Goal: Task Accomplishment & Management: Use online tool/utility

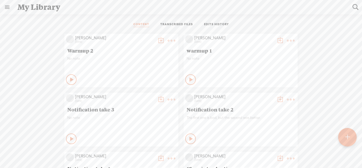
click at [352, 137] on div at bounding box center [347, 137] width 19 height 19
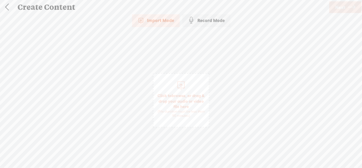
click at [222, 21] on div "Record Mode" at bounding box center [206, 20] width 48 height 13
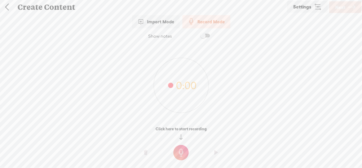
click at [186, 151] on t at bounding box center [180, 152] width 15 height 15
click at [186, 151] on t at bounding box center [180, 155] width 15 height 15
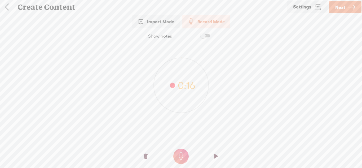
click at [144, 155] on t at bounding box center [146, 156] width 4 height 16
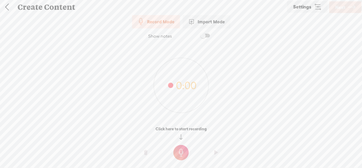
click at [178, 149] on t at bounding box center [180, 152] width 15 height 15
click at [178, 149] on t at bounding box center [180, 155] width 15 height 15
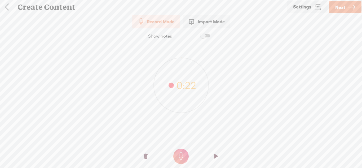
click at [339, 9] on span "Next" at bounding box center [340, 8] width 10 height 14
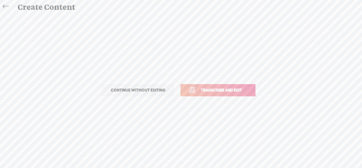
click at [164, 91] on span "Continue without editing" at bounding box center [138, 89] width 66 height 7
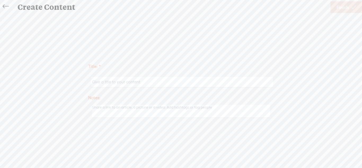
click at [166, 83] on input "text" at bounding box center [182, 82] width 182 height 10
type input "toad warmup 1"
click at [342, 8] on span "Finish" at bounding box center [343, 8] width 12 height 14
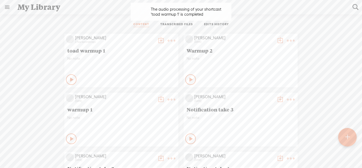
click at [351, 140] on div at bounding box center [347, 137] width 19 height 19
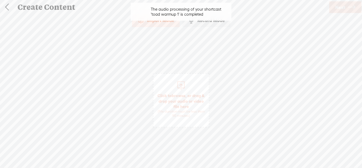
click at [204, 24] on div "Record Mode" at bounding box center [206, 20] width 48 height 13
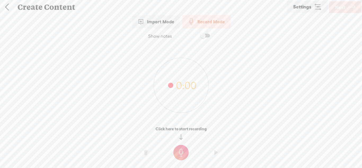
click at [182, 155] on t at bounding box center [180, 152] width 15 height 15
click at [182, 155] on t at bounding box center [180, 155] width 15 height 15
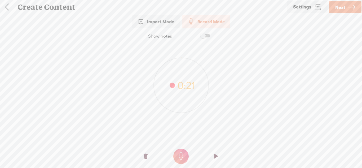
click at [353, 5] on icon at bounding box center [351, 8] width 7 height 14
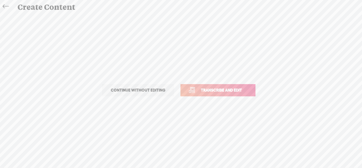
click at [244, 91] on span "Transcribe and edit" at bounding box center [221, 90] width 52 height 6
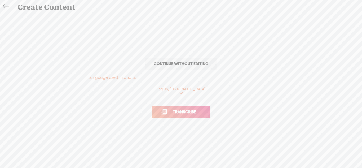
click at [199, 111] on span "Transcribe" at bounding box center [184, 112] width 34 height 6
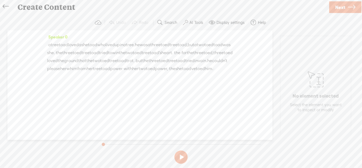
click at [344, 6] on span "Next" at bounding box center [340, 8] width 10 height 14
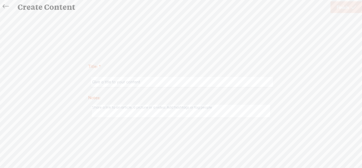
click at [220, 82] on input "text" at bounding box center [182, 82] width 182 height 10
type input "toad warmup 2"
click at [343, 12] on span "Finish" at bounding box center [343, 8] width 12 height 14
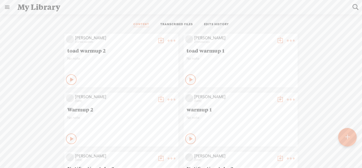
click at [343, 134] on div at bounding box center [347, 137] width 19 height 19
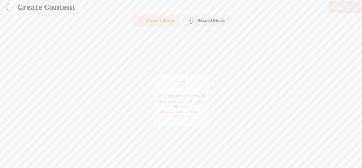
click at [205, 16] on div "Record Mode" at bounding box center [206, 20] width 48 height 13
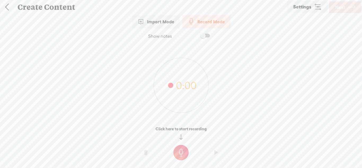
click at [181, 145] on t at bounding box center [180, 152] width 15 height 15
click at [182, 150] on t at bounding box center [180, 155] width 15 height 15
click at [179, 146] on t at bounding box center [180, 152] width 15 height 15
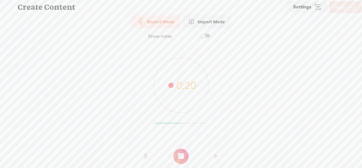
click at [176, 151] on t at bounding box center [180, 155] width 15 height 15
click at [182, 148] on t at bounding box center [180, 152] width 15 height 15
click at [182, 148] on t at bounding box center [180, 155] width 15 height 15
click at [180, 146] on t at bounding box center [180, 152] width 15 height 15
click at [193, 136] on div at bounding box center [181, 136] width 362 height 20
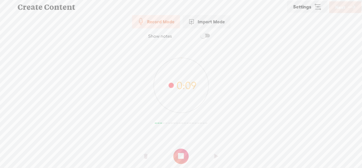
click at [187, 163] on o at bounding box center [180, 156] width 21 height 16
click at [183, 148] on t at bounding box center [180, 152] width 15 height 15
click at [180, 159] on t at bounding box center [180, 155] width 15 height 15
click at [179, 152] on t at bounding box center [180, 152] width 15 height 15
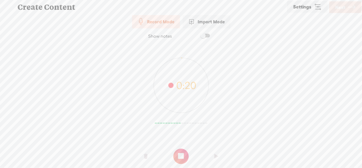
click at [188, 156] on t at bounding box center [180, 155] width 15 height 15
click at [333, 12] on link "Next" at bounding box center [345, 7] width 32 height 12
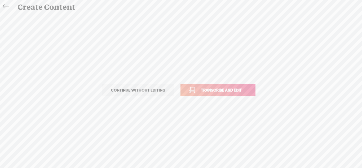
click at [234, 91] on span "Transcribe and edit" at bounding box center [221, 90] width 52 height 6
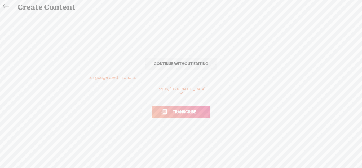
click at [187, 113] on span "Transcribe" at bounding box center [184, 112] width 34 height 6
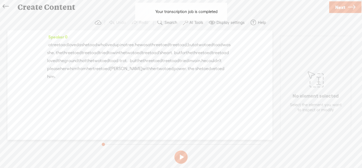
drag, startPoint x: 64, startPoint y: 70, endPoint x: 61, endPoint y: 69, distance: 3.0
click at [61, 69] on div "· a tree toad loved a she toad who lived up in a tree. he was a three toed tree…" at bounding box center [140, 61] width 186 height 40
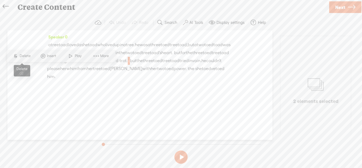
click at [30, 52] on span "S Delete" at bounding box center [21, 56] width 27 height 10
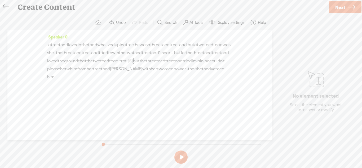
click at [187, 73] on span "·" at bounding box center [187, 69] width 1 height 8
click at [112, 67] on span "S Delete" at bounding box center [105, 64] width 27 height 10
click at [198, 73] on span "·" at bounding box center [198, 69] width 1 height 8
click at [127, 65] on span "Delete" at bounding box center [125, 64] width 12 height 5
click at [179, 152] on button at bounding box center [180, 156] width 13 height 13
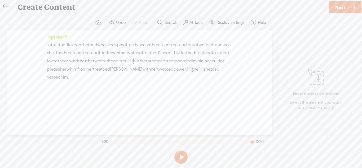
click at [9, 8] on link at bounding box center [7, 6] width 12 height 11
click at [7, 8] on icon at bounding box center [6, 7] width 6 height 12
click at [6, 7] on icon at bounding box center [6, 7] width 6 height 12
click at [348, 11] on icon at bounding box center [351, 8] width 7 height 14
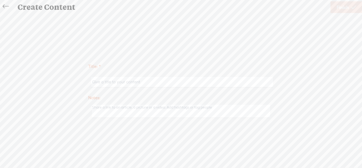
click at [233, 80] on input "text" at bounding box center [182, 82] width 182 height 10
type input "toad warmup 3"
click at [353, 8] on icon at bounding box center [353, 8] width 5 height 14
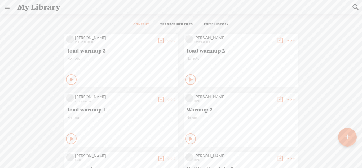
click at [354, 134] on div at bounding box center [347, 137] width 19 height 19
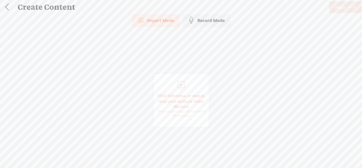
click at [207, 28] on div "Import Mode Import Mode Record Mode Text Language: *: English (US) English (US)…" at bounding box center [181, 90] width 362 height 153
click at [208, 27] on div "Record Mode" at bounding box center [206, 20] width 48 height 13
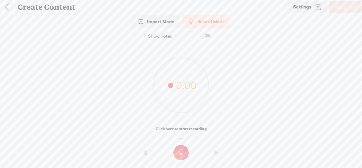
click at [182, 154] on t at bounding box center [180, 152] width 15 height 15
click at [182, 154] on t at bounding box center [180, 155] width 15 height 15
click at [179, 151] on t at bounding box center [180, 152] width 15 height 15
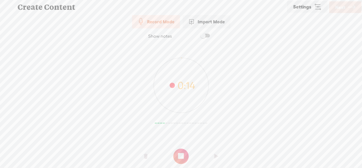
click at [179, 151] on t at bounding box center [180, 155] width 15 height 15
click at [177, 151] on t at bounding box center [180, 152] width 15 height 15
click at [176, 158] on t at bounding box center [180, 155] width 15 height 15
click at [179, 155] on t at bounding box center [180, 152] width 15 height 15
click at [179, 155] on t at bounding box center [180, 155] width 15 height 15
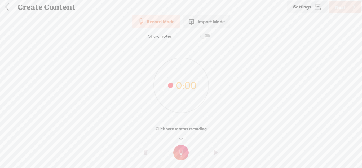
click at [183, 152] on t at bounding box center [180, 152] width 15 height 15
click at [183, 157] on t at bounding box center [180, 155] width 15 height 15
click at [181, 149] on t at bounding box center [180, 152] width 15 height 15
click at [183, 155] on t at bounding box center [180, 155] width 15 height 15
click at [181, 154] on t at bounding box center [180, 152] width 15 height 15
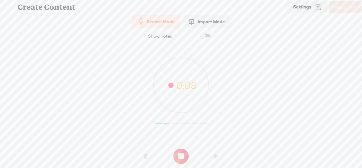
click at [181, 154] on t at bounding box center [180, 155] width 15 height 15
click at [182, 152] on t at bounding box center [180, 152] width 15 height 15
click at [180, 162] on t at bounding box center [180, 155] width 15 height 15
click at [181, 147] on t at bounding box center [180, 152] width 15 height 15
click at [180, 152] on t at bounding box center [180, 155] width 15 height 15
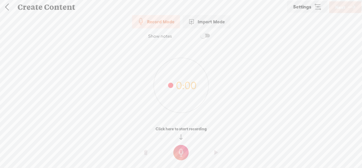
click at [179, 148] on t at bounding box center [180, 152] width 15 height 15
click at [179, 148] on o at bounding box center [180, 156] width 21 height 16
click at [185, 151] on t at bounding box center [180, 152] width 15 height 15
click at [185, 151] on t at bounding box center [180, 155] width 15 height 15
click at [175, 153] on t at bounding box center [180, 152] width 15 height 15
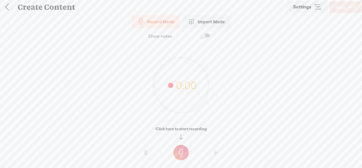
click at [183, 154] on t at bounding box center [180, 152] width 15 height 15
click at [183, 154] on t at bounding box center [180, 155] width 15 height 15
click at [177, 148] on t at bounding box center [180, 152] width 15 height 15
click at [177, 148] on o at bounding box center [180, 156] width 21 height 16
click at [181, 150] on t at bounding box center [180, 152] width 15 height 15
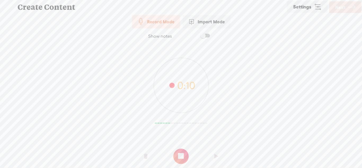
click at [181, 150] on t at bounding box center [180, 155] width 15 height 15
click at [183, 154] on t at bounding box center [180, 152] width 15 height 15
click at [185, 160] on t at bounding box center [180, 155] width 15 height 15
click at [178, 152] on t at bounding box center [180, 152] width 15 height 15
click at [178, 152] on t at bounding box center [180, 155] width 15 height 15
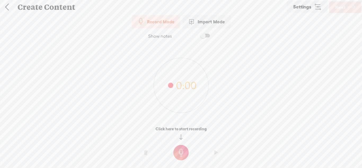
click at [184, 153] on t at bounding box center [180, 152] width 15 height 15
click at [184, 153] on t at bounding box center [180, 155] width 15 height 15
click at [184, 149] on t at bounding box center [180, 152] width 15 height 15
click at [179, 160] on t at bounding box center [180, 155] width 15 height 15
click at [180, 155] on t at bounding box center [180, 152] width 15 height 15
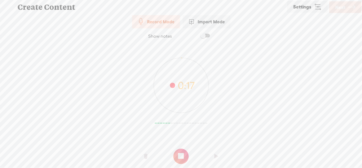
click at [180, 155] on t at bounding box center [180, 155] width 15 height 15
click at [339, 5] on span "Next" at bounding box center [340, 8] width 10 height 14
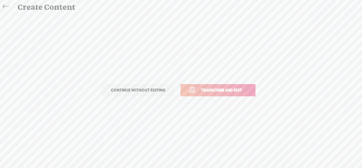
click at [219, 94] on link "Transcribe and edit" at bounding box center [217, 90] width 75 height 12
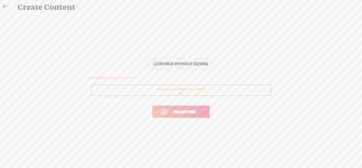
click at [188, 113] on span "Transcribe" at bounding box center [184, 112] width 34 height 6
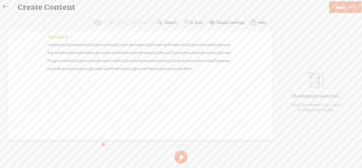
click at [48, 45] on span "·" at bounding box center [47, 45] width 1 height 8
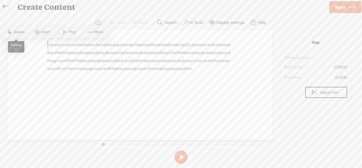
click at [22, 33] on span "Delete" at bounding box center [20, 31] width 12 height 5
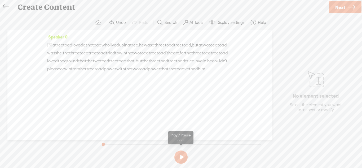
click at [182, 160] on button at bounding box center [180, 156] width 13 height 13
click at [343, 9] on span "Next" at bounding box center [340, 8] width 10 height 14
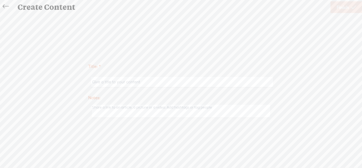
click at [176, 86] on input "text" at bounding box center [182, 82] width 182 height 10
type input "taod"
type input "toad warmup 4"
click at [344, 3] on span "Finish" at bounding box center [343, 8] width 12 height 14
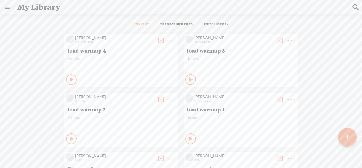
click at [351, 134] on div at bounding box center [347, 137] width 19 height 19
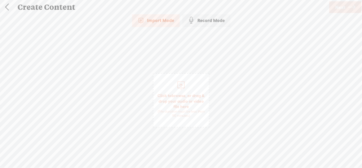
click at [218, 24] on div "Record Mode" at bounding box center [206, 20] width 48 height 13
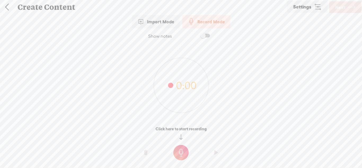
click at [184, 154] on t at bounding box center [180, 152] width 15 height 15
click at [184, 154] on t at bounding box center [180, 155] width 15 height 15
click at [179, 156] on t at bounding box center [180, 152] width 15 height 15
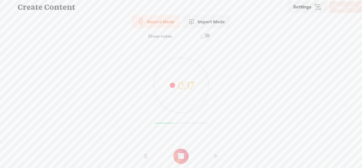
click at [178, 158] on t at bounding box center [180, 155] width 15 height 15
click at [187, 155] on t at bounding box center [180, 152] width 15 height 15
click at [137, 114] on div "0:07" at bounding box center [181, 81] width 362 height 75
click at [137, 114] on div "0:08" at bounding box center [181, 81] width 362 height 75
click at [179, 150] on t at bounding box center [180, 155] width 15 height 15
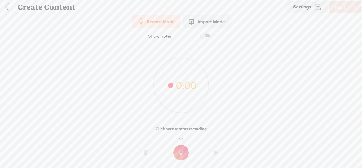
click at [182, 155] on t at bounding box center [180, 152] width 15 height 15
click at [182, 155] on t at bounding box center [180, 155] width 15 height 15
click at [177, 152] on t at bounding box center [180, 152] width 15 height 15
click at [177, 152] on t at bounding box center [180, 155] width 15 height 15
click at [174, 151] on t at bounding box center [180, 152] width 15 height 15
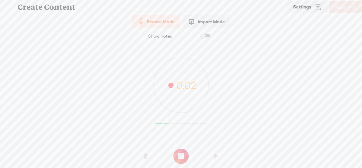
click at [174, 151] on o at bounding box center [180, 156] width 21 height 16
click at [180, 149] on t at bounding box center [180, 152] width 15 height 15
click at [180, 160] on t at bounding box center [180, 155] width 15 height 15
click at [214, 153] on o at bounding box center [216, 156] width 21 height 16
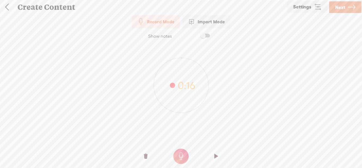
click at [339, 12] on span "Next" at bounding box center [340, 8] width 10 height 14
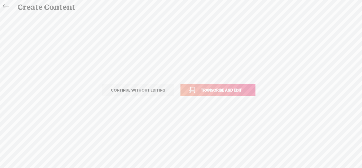
click at [235, 91] on span "Transcribe and edit" at bounding box center [221, 90] width 52 height 6
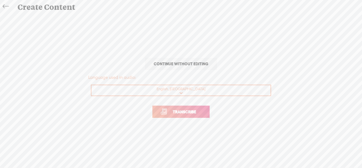
click at [200, 108] on link "Transcribe" at bounding box center [180, 111] width 57 height 12
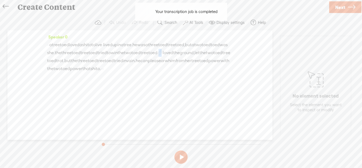
drag, startPoint x: 69, startPoint y: 59, endPoint x: 59, endPoint y: 59, distance: 9.5
click at [59, 59] on div "· · a tree toed loved a shito to live · lived up in a tree. he was a three toed…" at bounding box center [140, 57] width 186 height 32
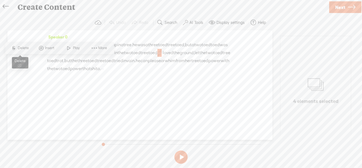
click at [25, 49] on span "Delete" at bounding box center [24, 47] width 12 height 5
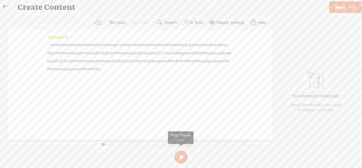
click at [180, 157] on button at bounding box center [180, 156] width 13 height 13
click at [102, 47] on span "live" at bounding box center [98, 45] width 7 height 8
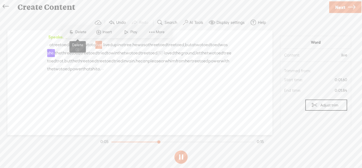
click at [81, 35] on span "S Delete" at bounding box center [77, 32] width 27 height 10
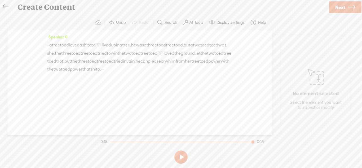
click at [342, 8] on span "Next" at bounding box center [340, 8] width 10 height 14
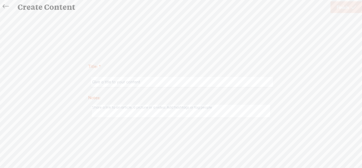
click at [239, 84] on input "text" at bounding box center [182, 82] width 182 height 10
type input "toad warmup 5"
click at [343, 11] on span "Finish" at bounding box center [343, 8] width 12 height 14
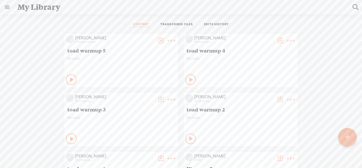
click at [168, 42] on t at bounding box center [171, 40] width 7 height 7
click at [145, 96] on link "Download as..." at bounding box center [146, 95] width 53 height 12
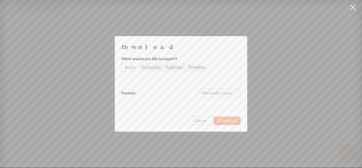
click at [207, 94] on span "WAV audio (.wav)" at bounding box center [219, 93] width 37 height 8
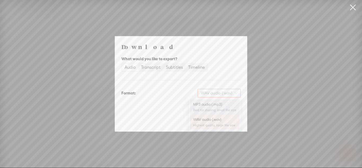
click at [210, 108] on div "Best for sharing, small file size" at bounding box center [214, 110] width 43 height 4
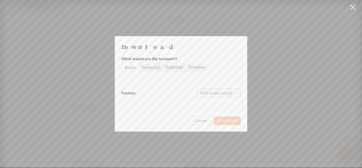
click at [223, 119] on span "Download" at bounding box center [227, 120] width 19 height 5
